Goal: Task Accomplishment & Management: Complete application form

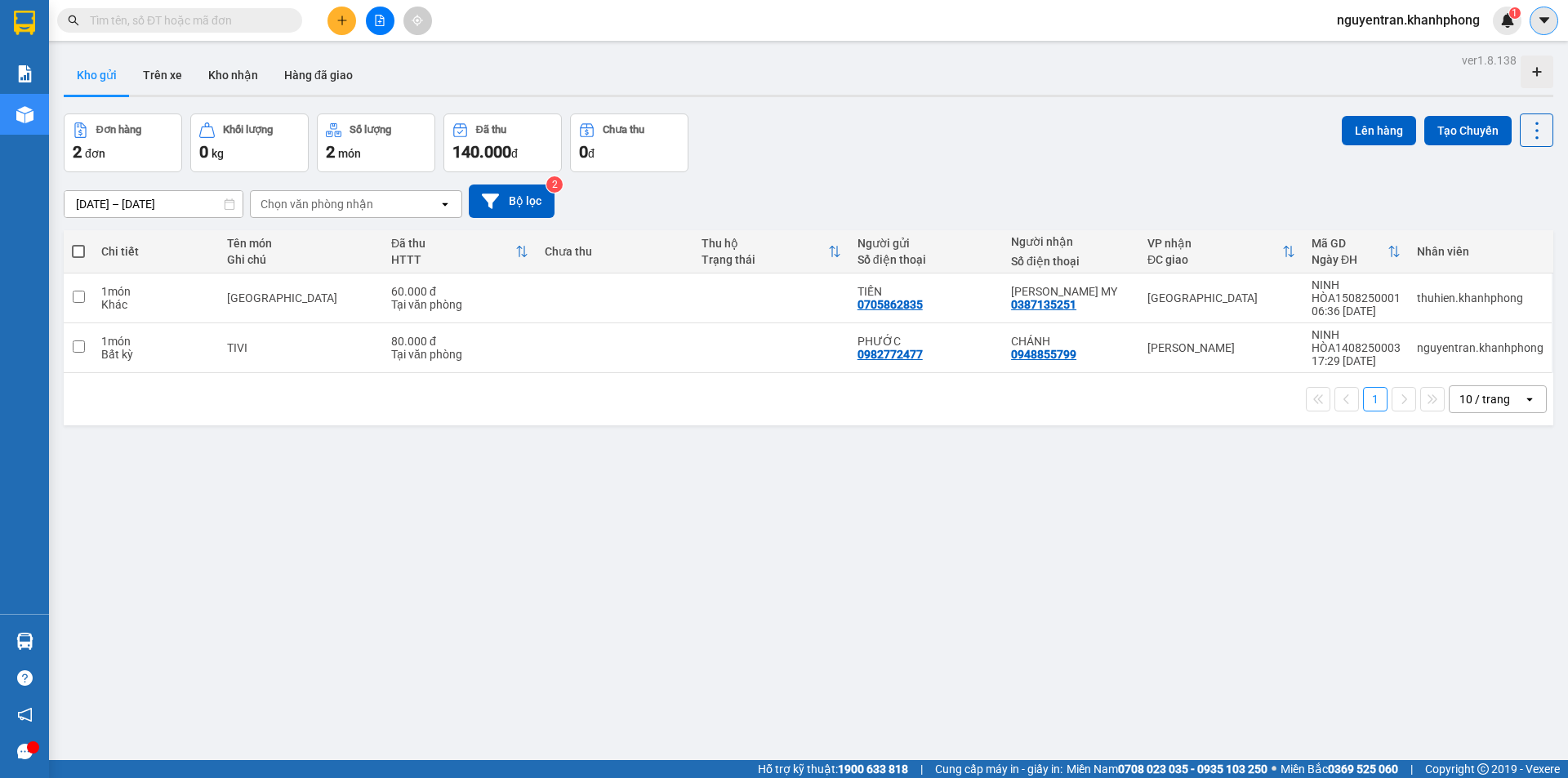
click at [1540, 20] on icon "caret-down" at bounding box center [1544, 20] width 15 height 15
click at [1416, 20] on span "nguyentran.khanhphong" at bounding box center [1408, 20] width 169 height 20
click at [1378, 54] on span "Đăng xuất" at bounding box center [1415, 51] width 137 height 18
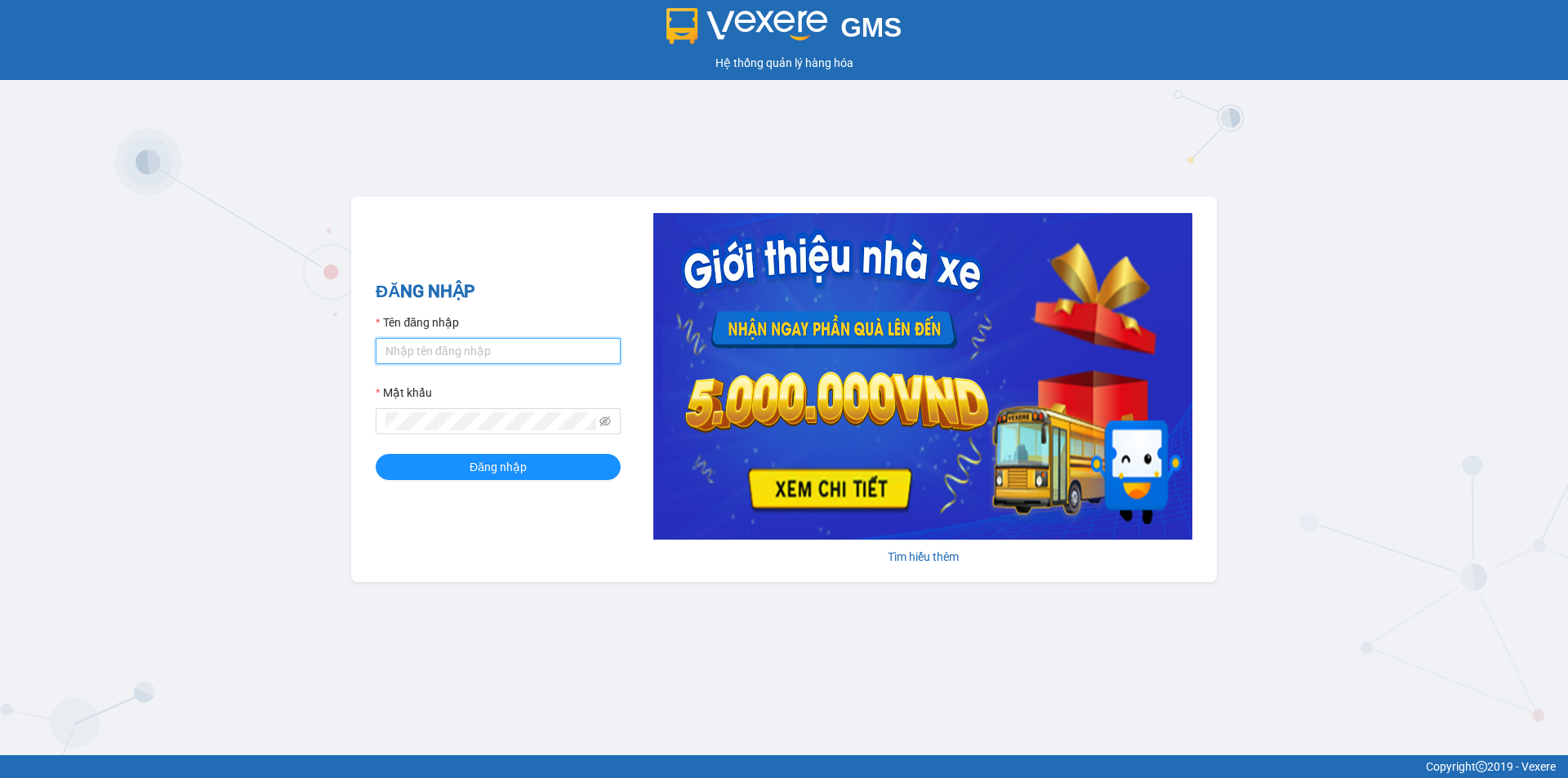
click at [532, 344] on input "Tên đăng nhập" at bounding box center [498, 351] width 245 height 26
type input "thuthuong.khanhphong"
click at [525, 465] on span "Đăng nhập" at bounding box center [498, 467] width 57 height 18
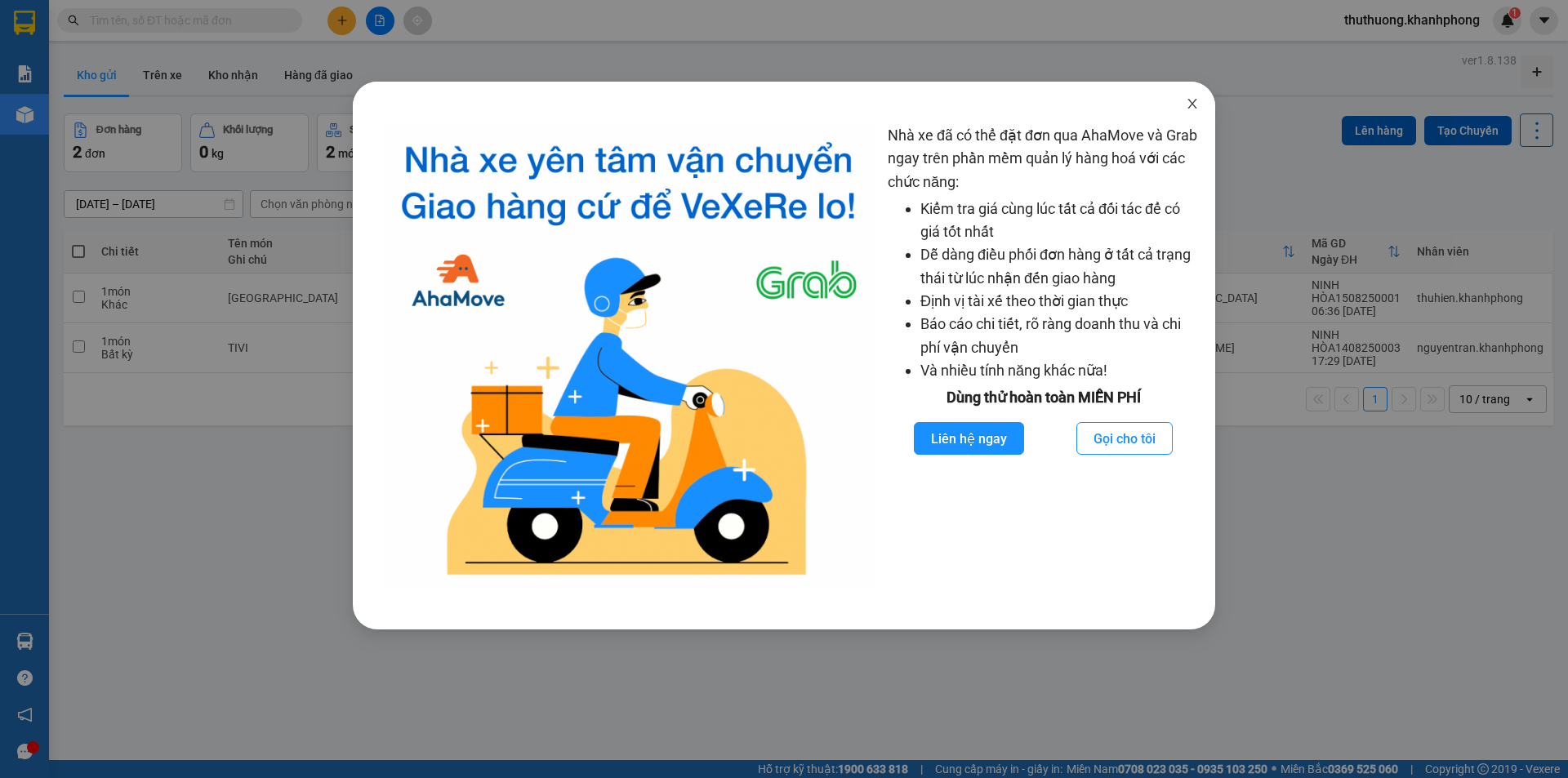
click at [1196, 112] on span "Close" at bounding box center [1192, 105] width 46 height 46
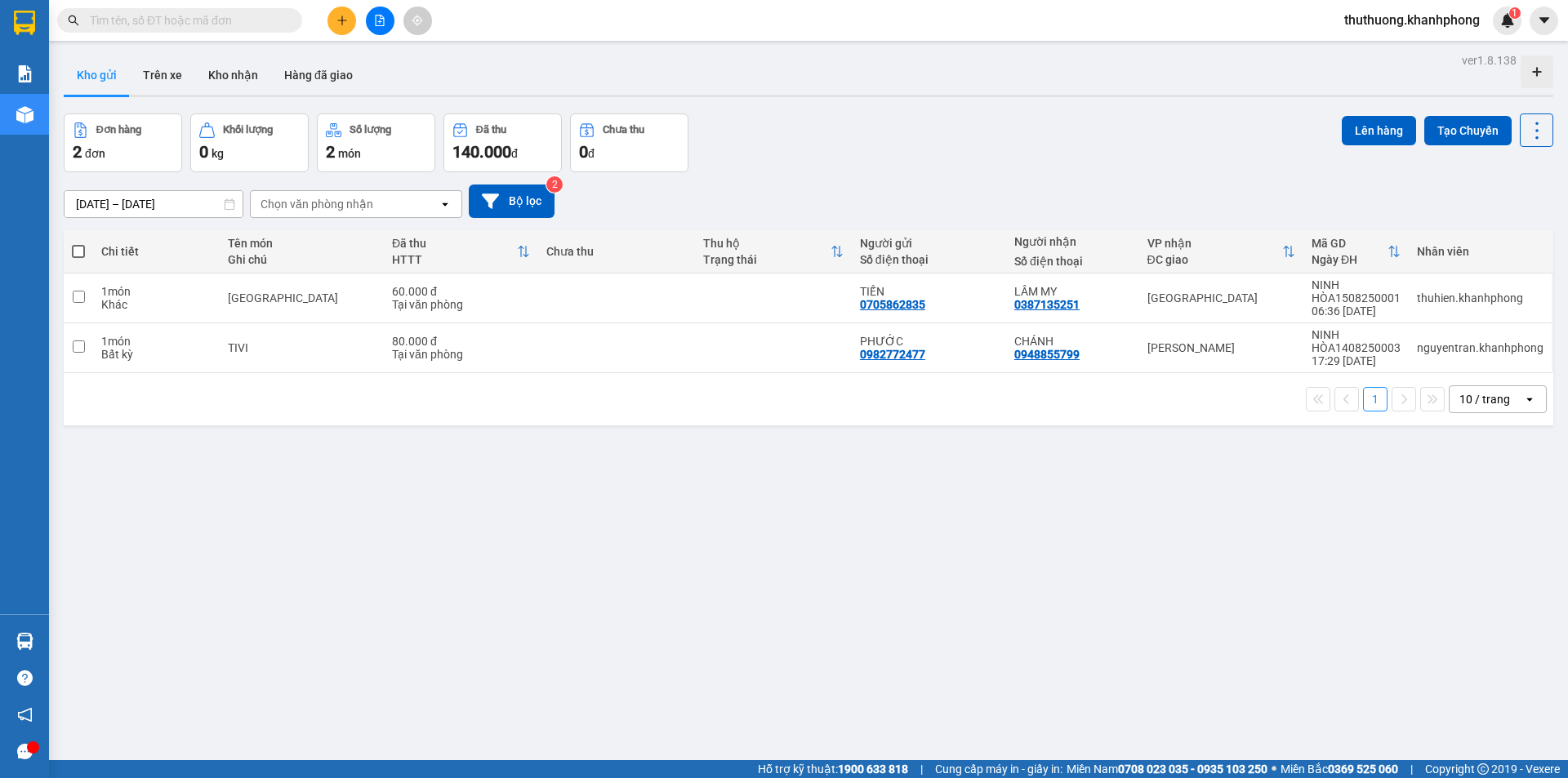
click at [327, 11] on div at bounding box center [380, 20] width 123 height 29
click at [336, 20] on icon "plus" at bounding box center [342, 20] width 11 height 11
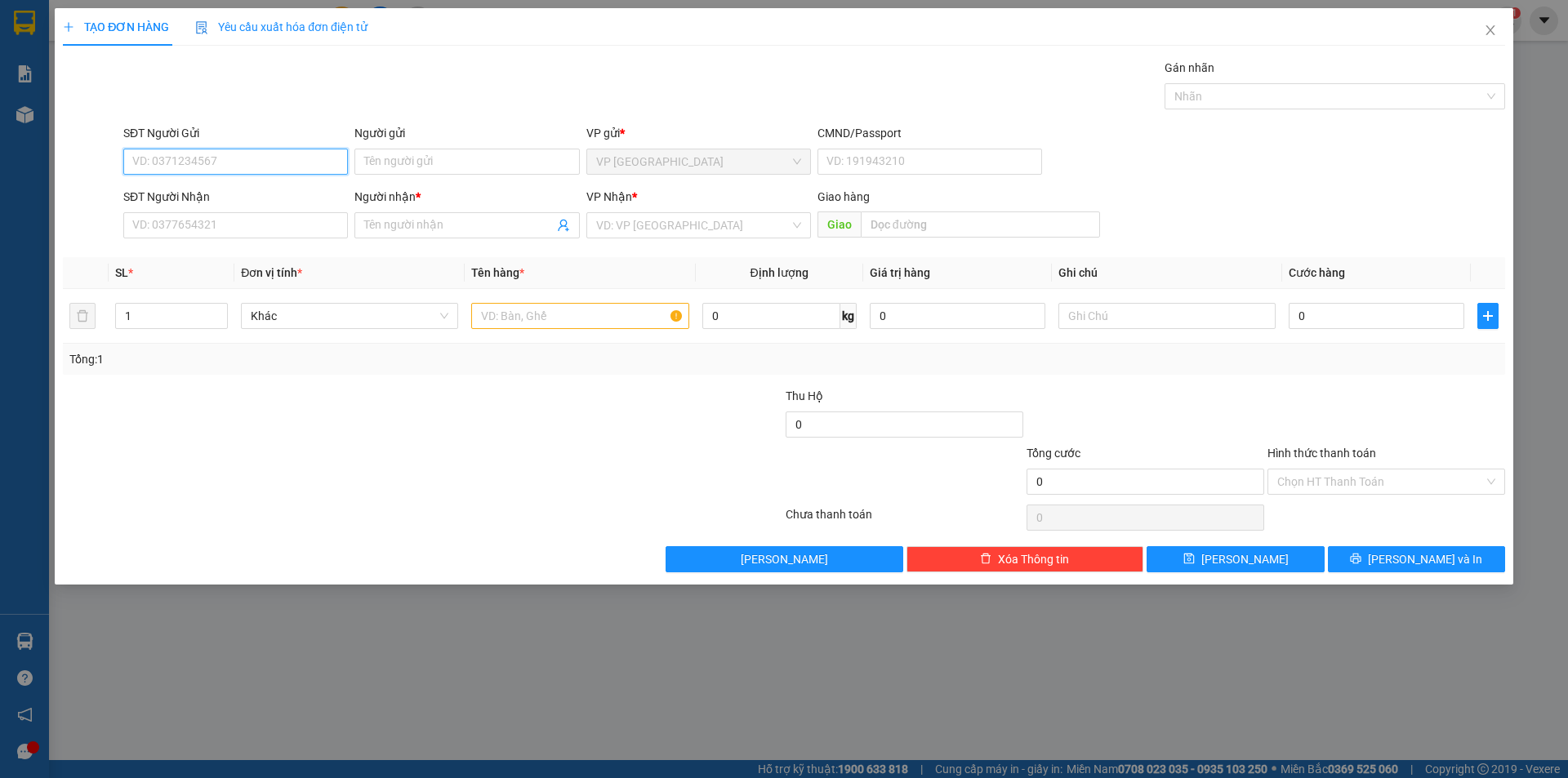
click at [269, 161] on input "SĐT Người Gửi" at bounding box center [236, 162] width 224 height 26
type input "0903009636"
click at [271, 204] on div "0903009636 - hạnh" at bounding box center [236, 195] width 224 height 26
type input "hạnh"
type input "0903009636"
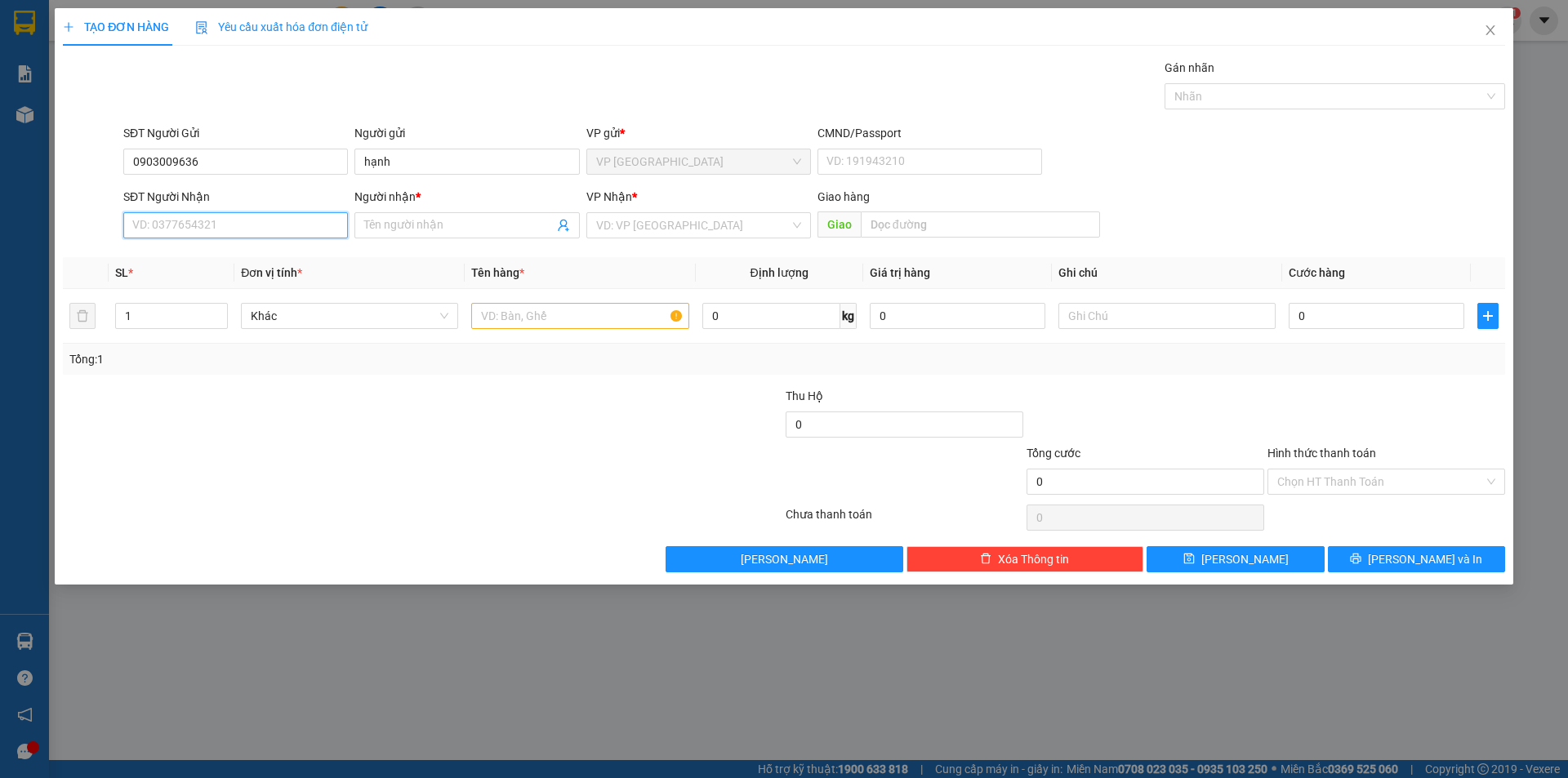
click at [290, 227] on input "SĐT Người Nhận" at bounding box center [236, 225] width 224 height 26
type input "0888889808"
click at [378, 227] on input "Người nhận *" at bounding box center [458, 225] width 189 height 18
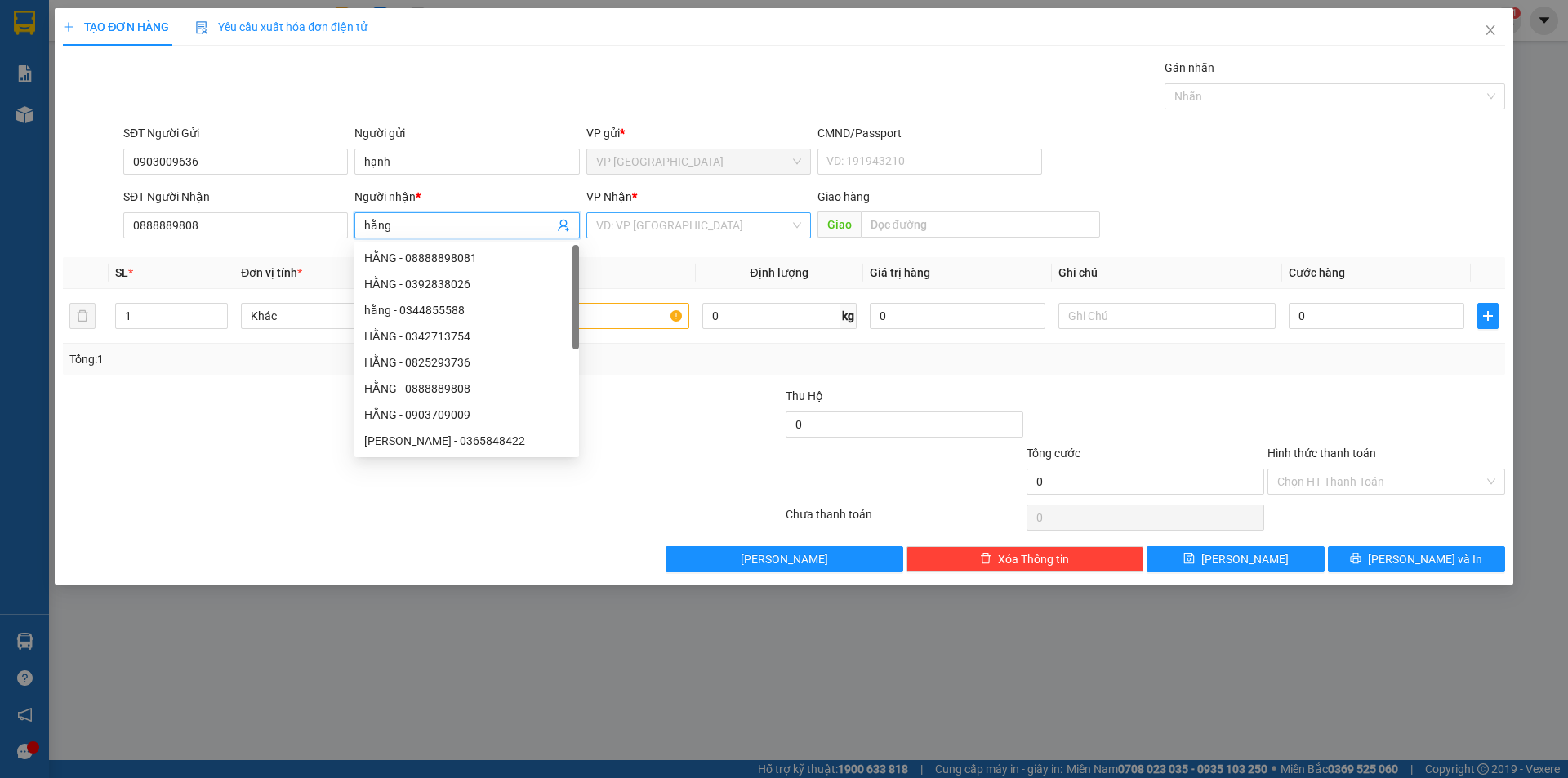
type input "hằng"
click at [637, 220] on input "search" at bounding box center [693, 225] width 194 height 25
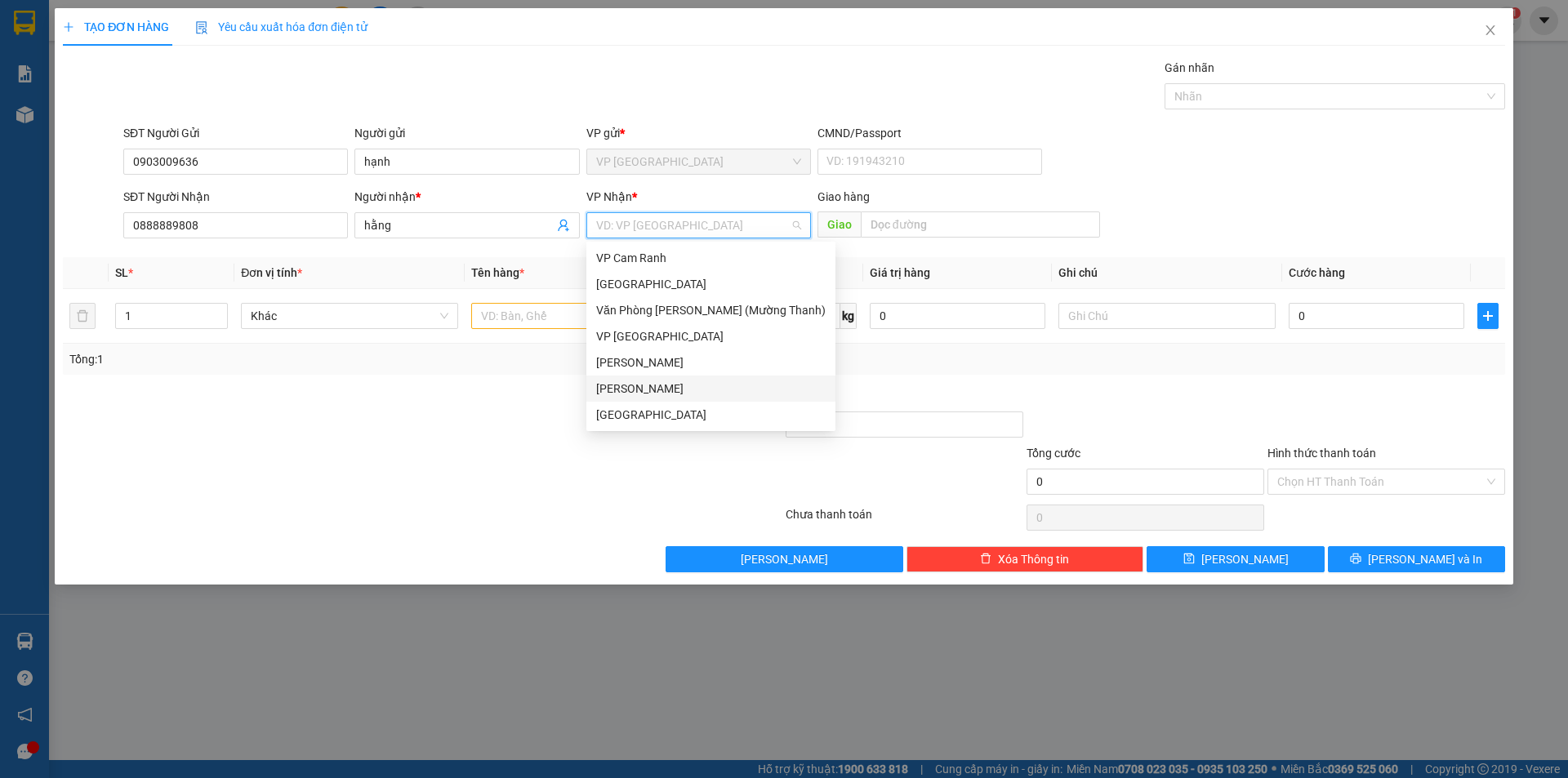
click at [635, 391] on div "[PERSON_NAME]" at bounding box center [711, 389] width 229 height 18
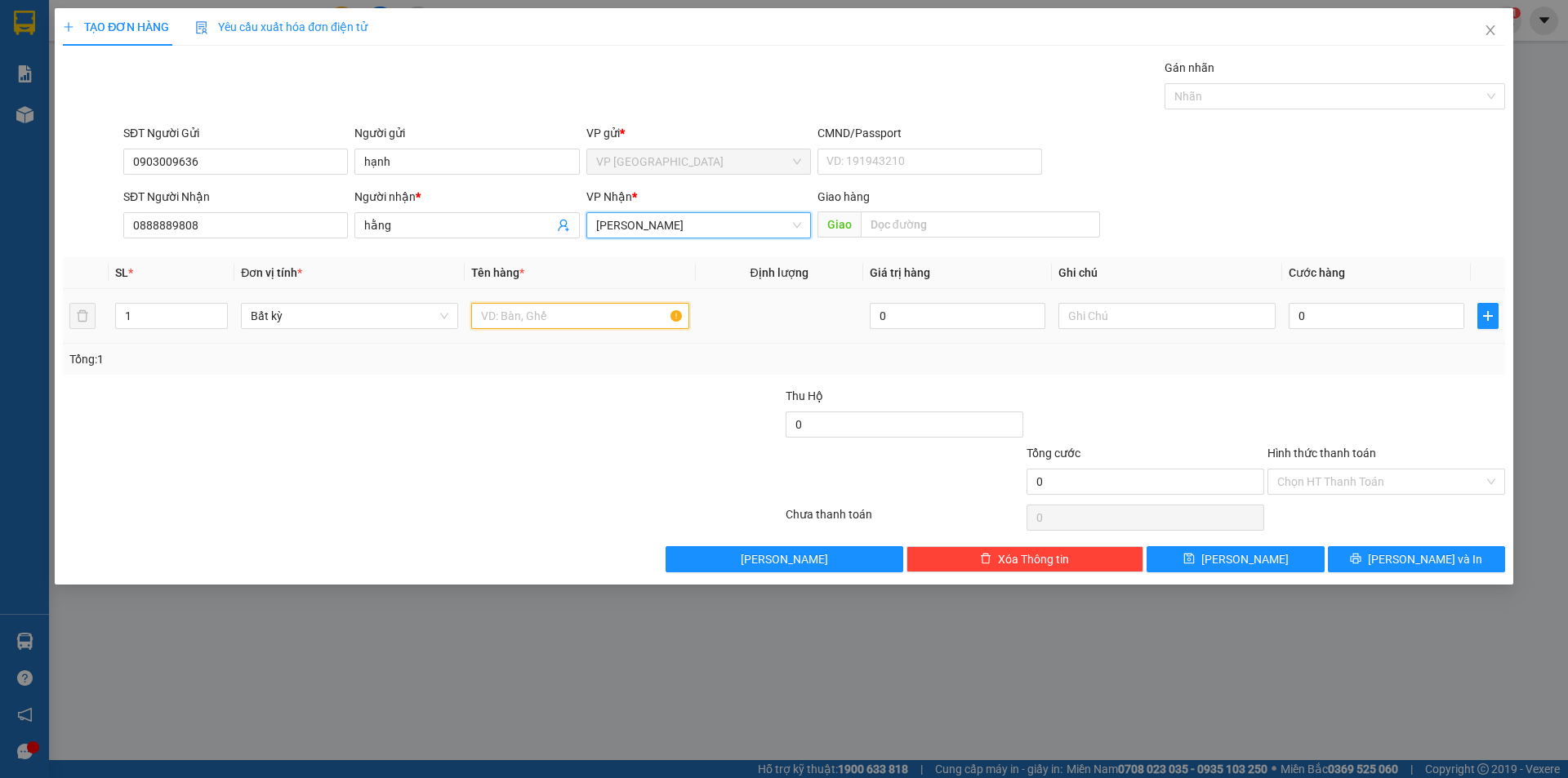
click at [565, 308] on input "text" at bounding box center [579, 316] width 217 height 26
type input "hồ sơ"
click at [1345, 316] on input "0" at bounding box center [1377, 316] width 176 height 26
type input "2"
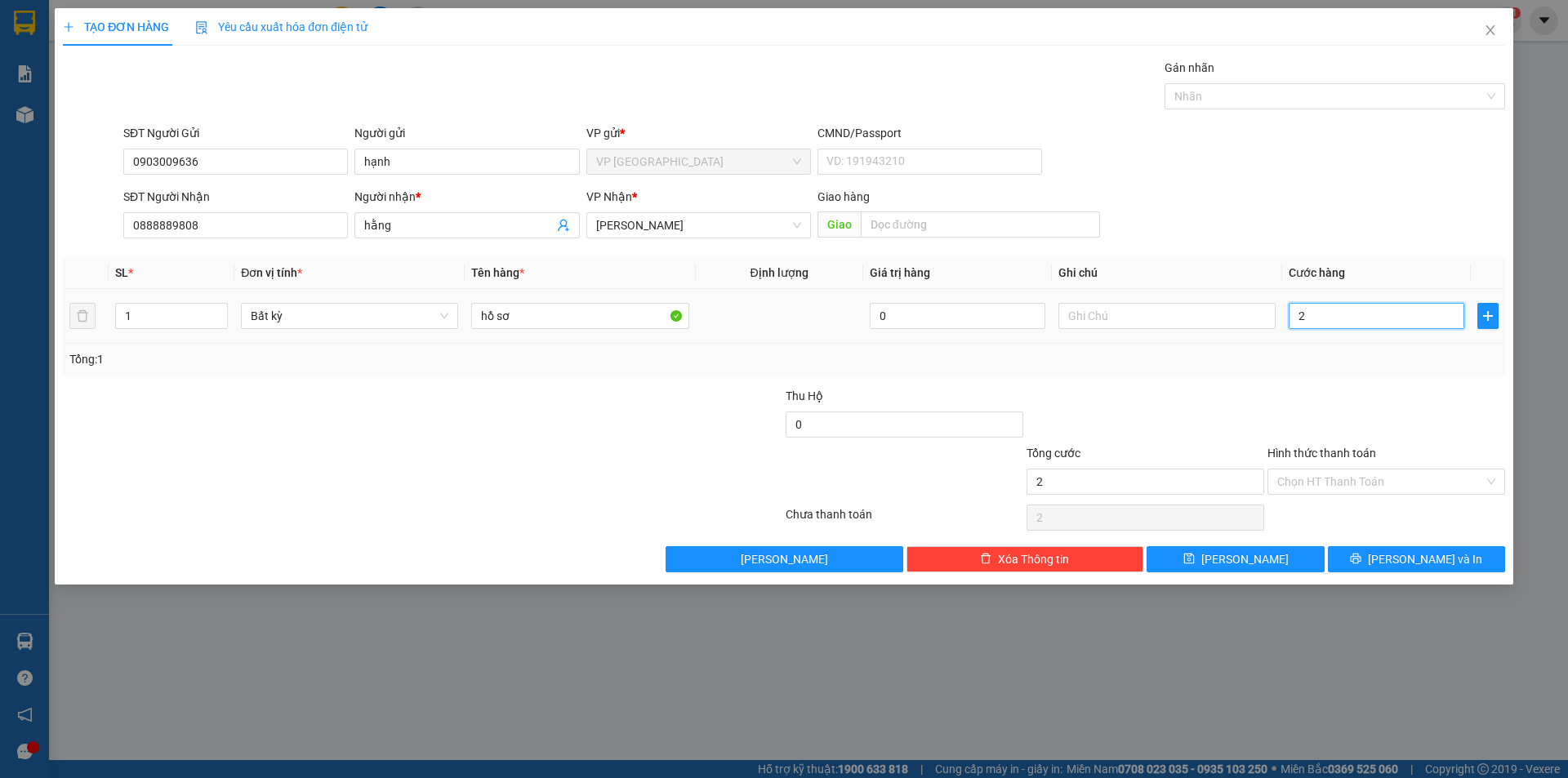
type input "2"
type input "20"
type input "200"
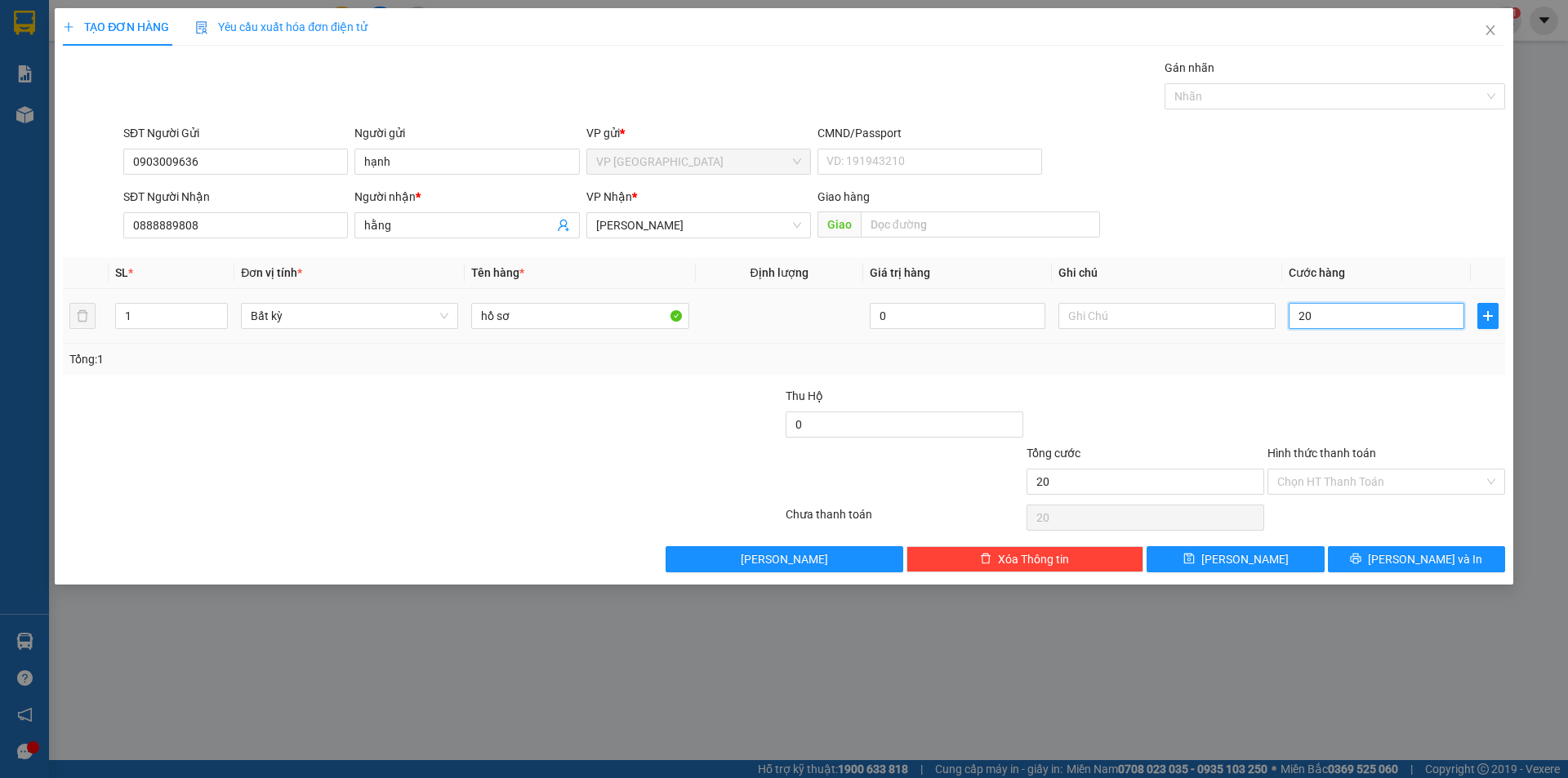
type input "200"
type input "2.000"
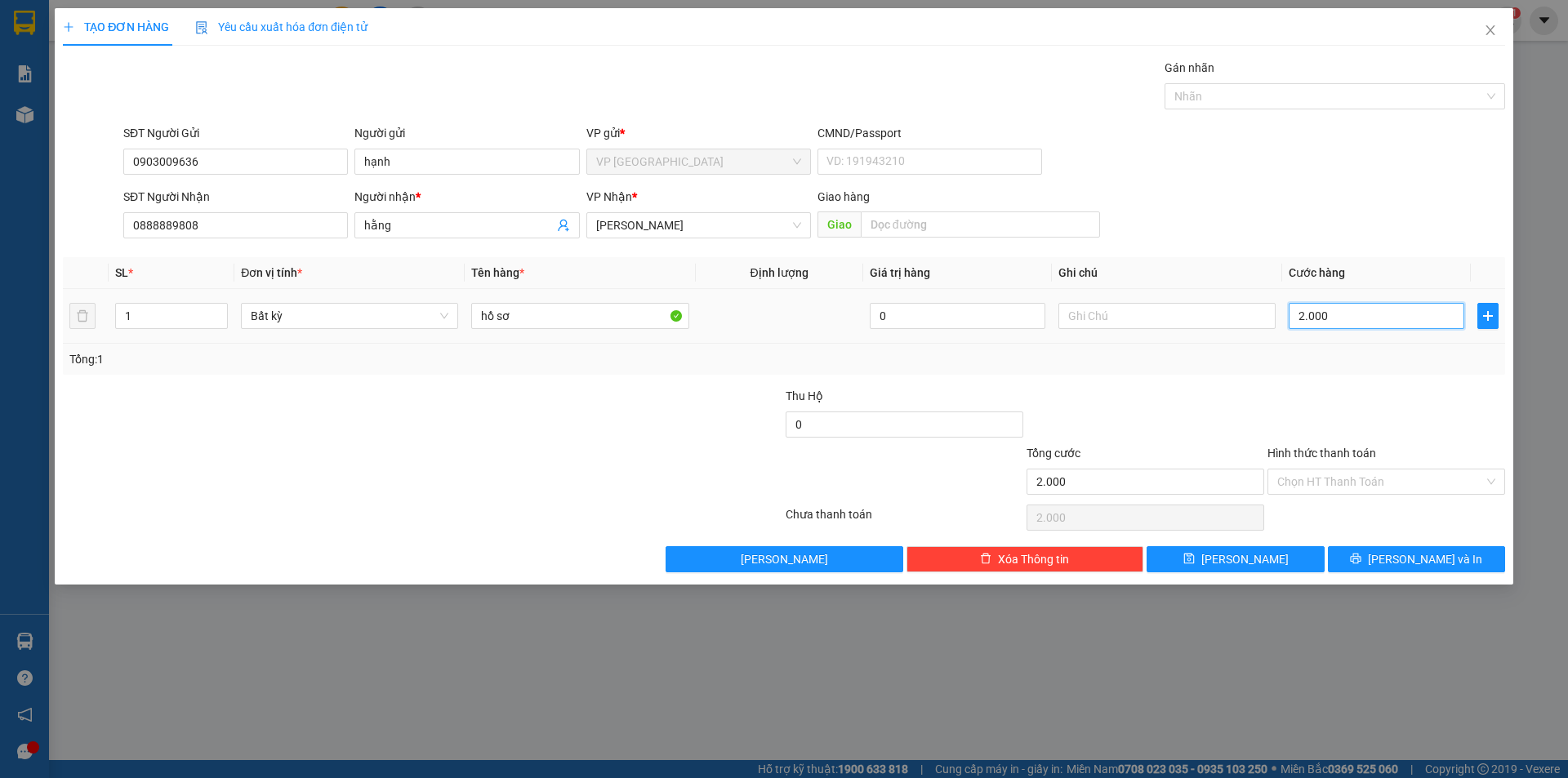
type input "20.000"
click at [1309, 476] on input "Hình thức thanh toán" at bounding box center [1381, 482] width 207 height 25
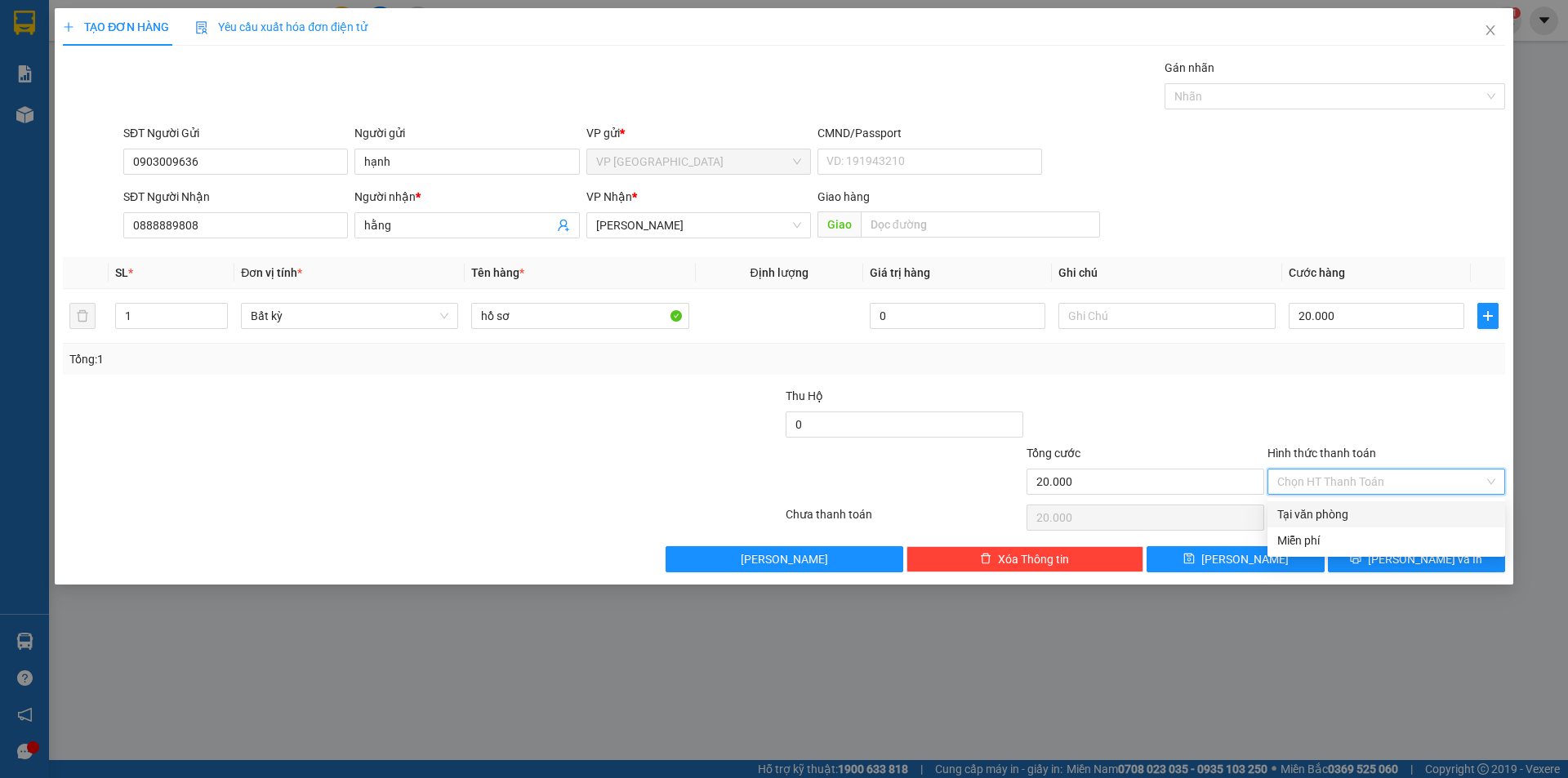
click at [1321, 517] on div "Tại văn phòng" at bounding box center [1386, 515] width 218 height 18
type input "0"
click at [1402, 559] on button "[PERSON_NAME] và In" at bounding box center [1417, 560] width 178 height 26
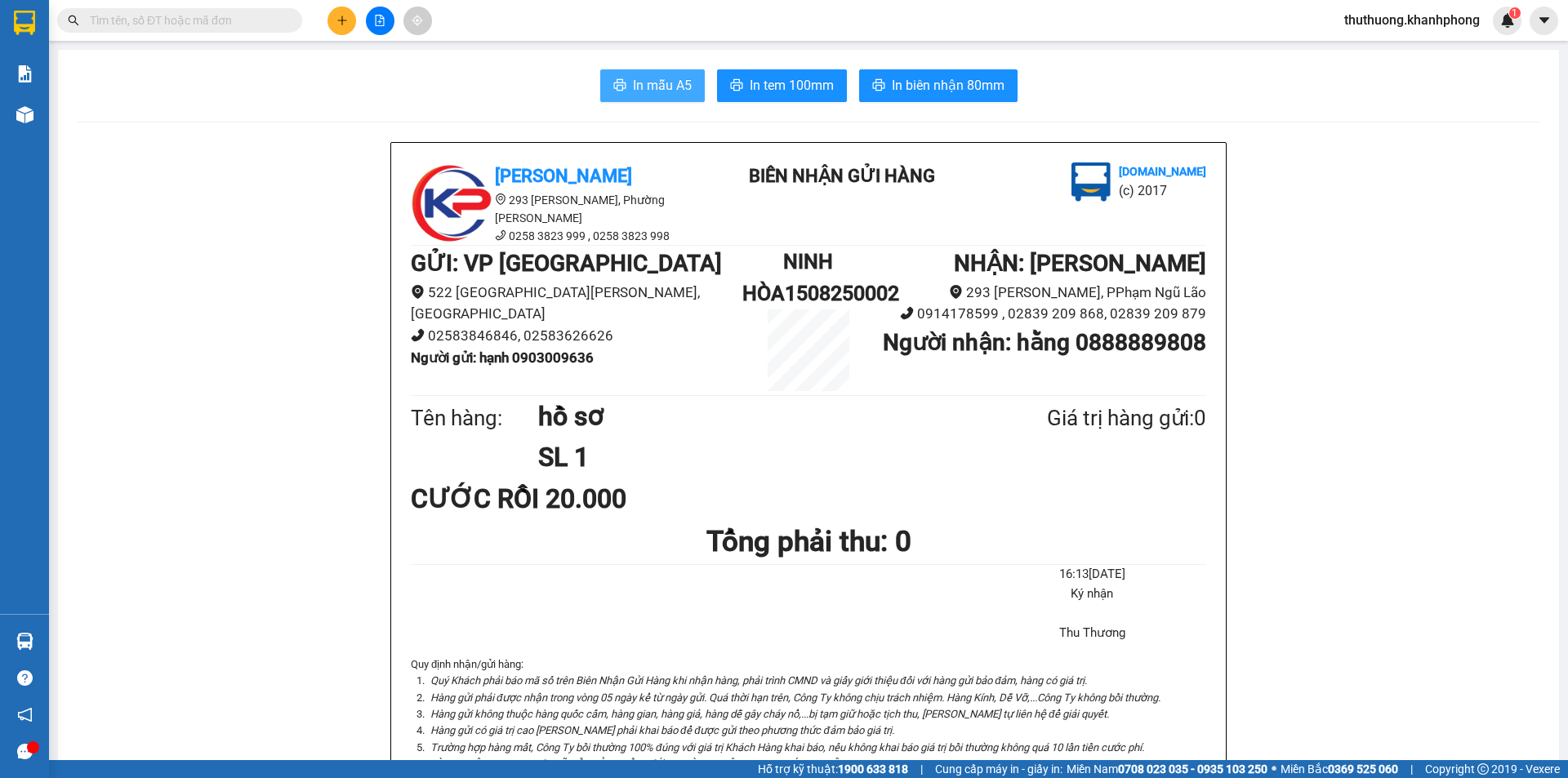
click at [669, 91] on span "In mẫu A5" at bounding box center [663, 85] width 59 height 20
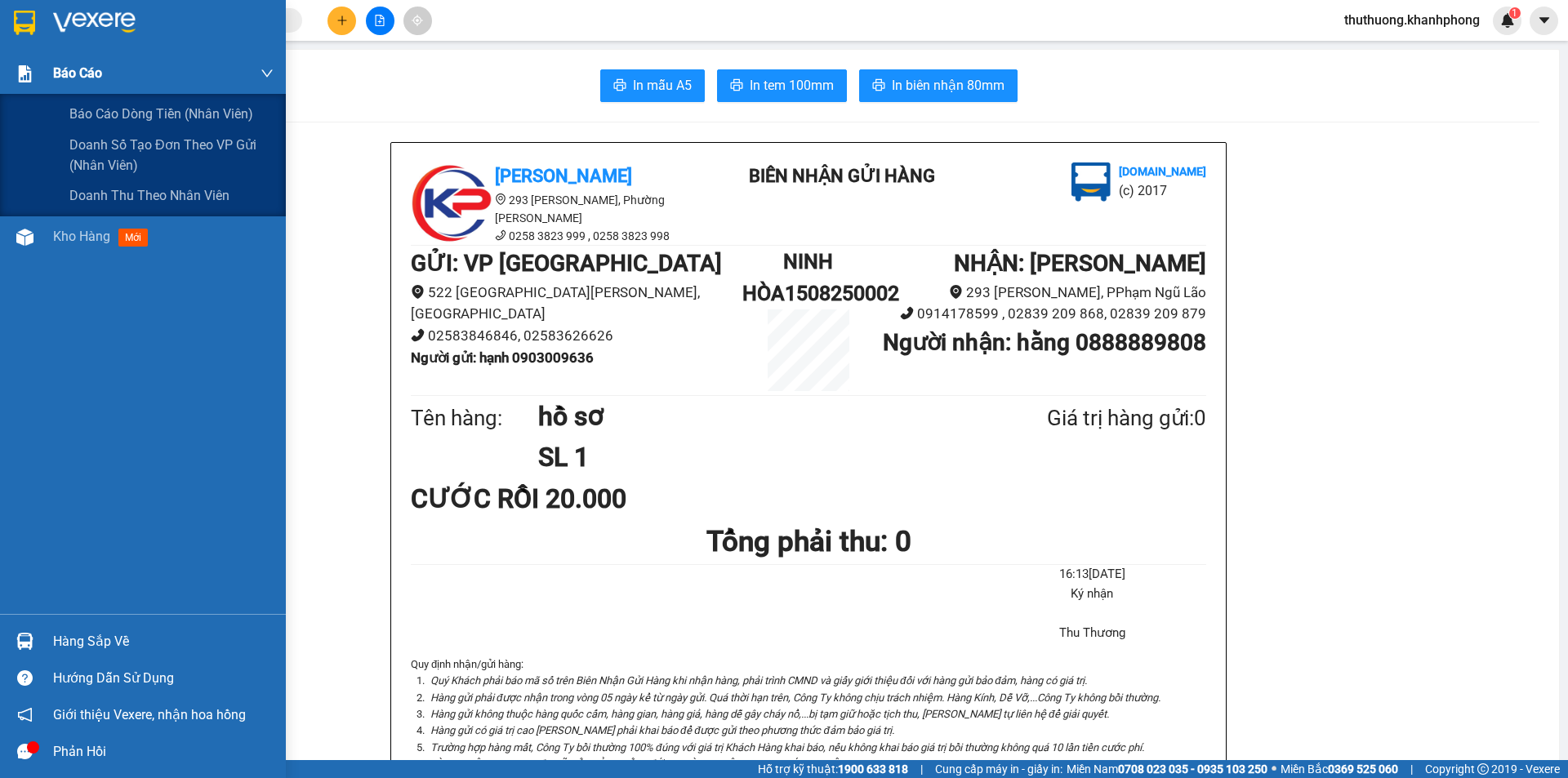
click at [111, 79] on div "Báo cáo" at bounding box center [163, 74] width 220 height 41
